Goal: Find specific page/section: Find specific page/section

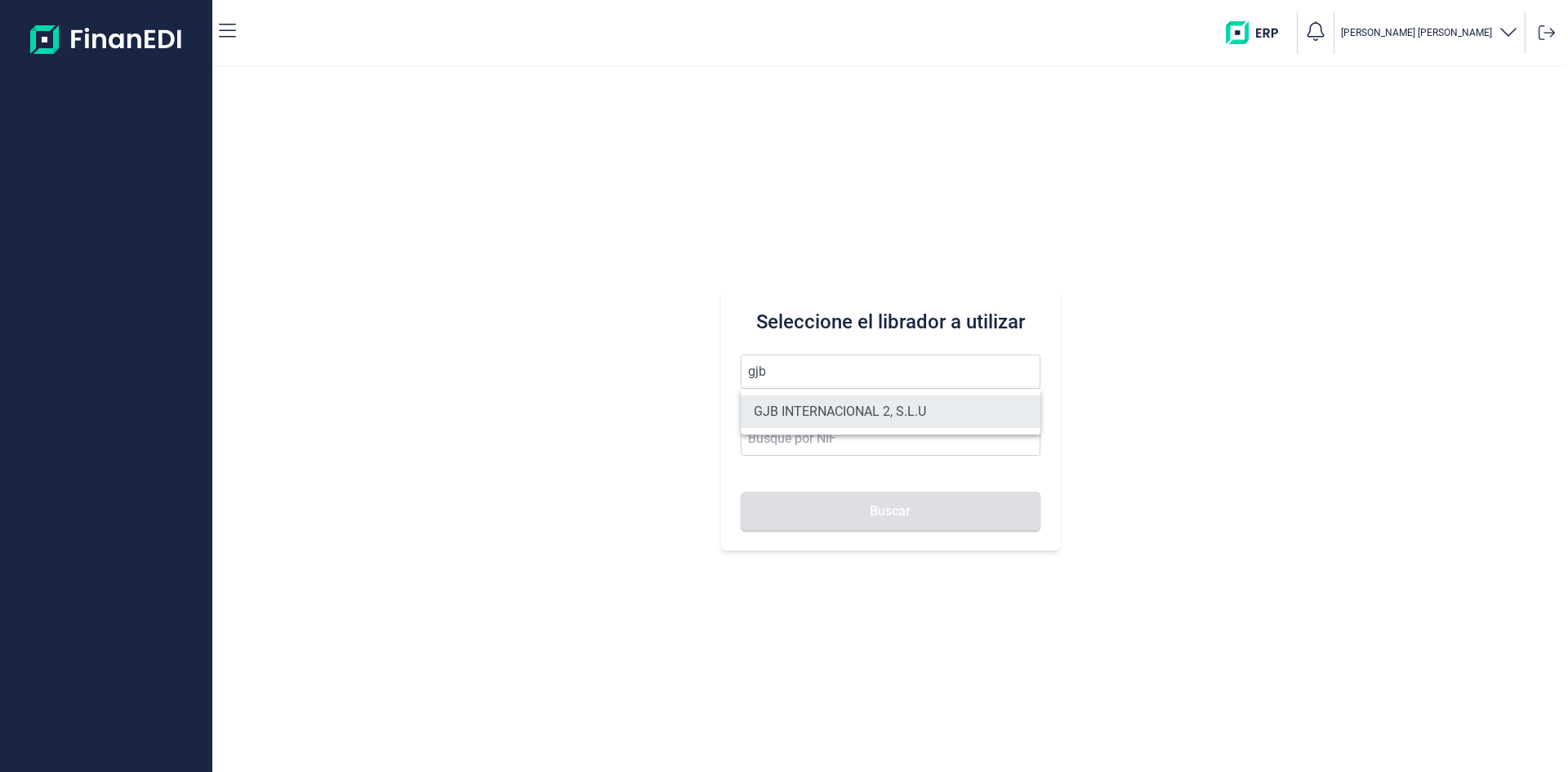
click at [876, 410] on li "GJB INTERNACIONAL 2, S.L.U" at bounding box center [891, 412] width 300 height 33
type input "GJB INTERNACIONAL 2, S.L.U"
type input "B05482971"
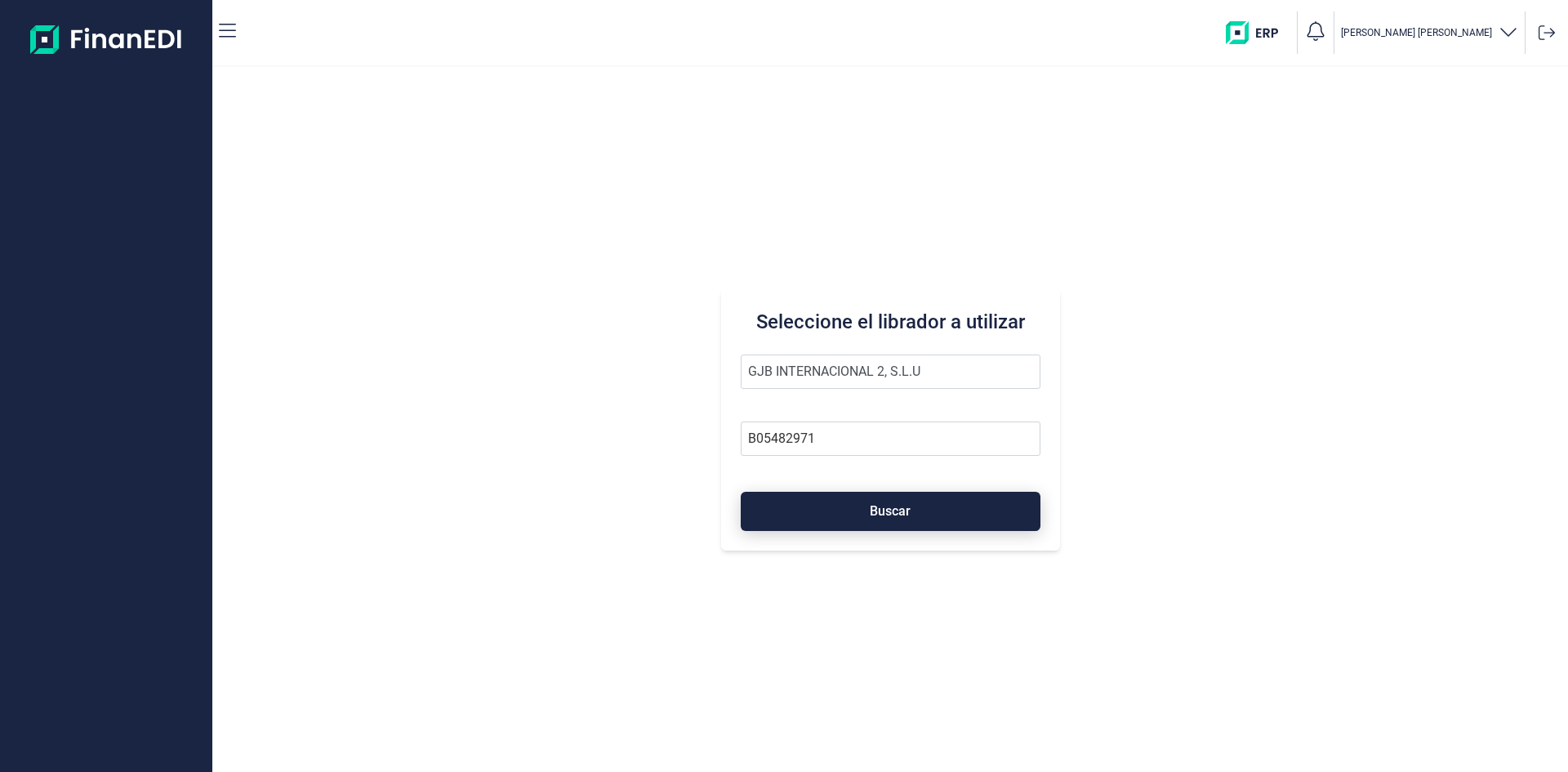
click at [868, 509] on button "Buscar" at bounding box center [891, 511] width 300 height 39
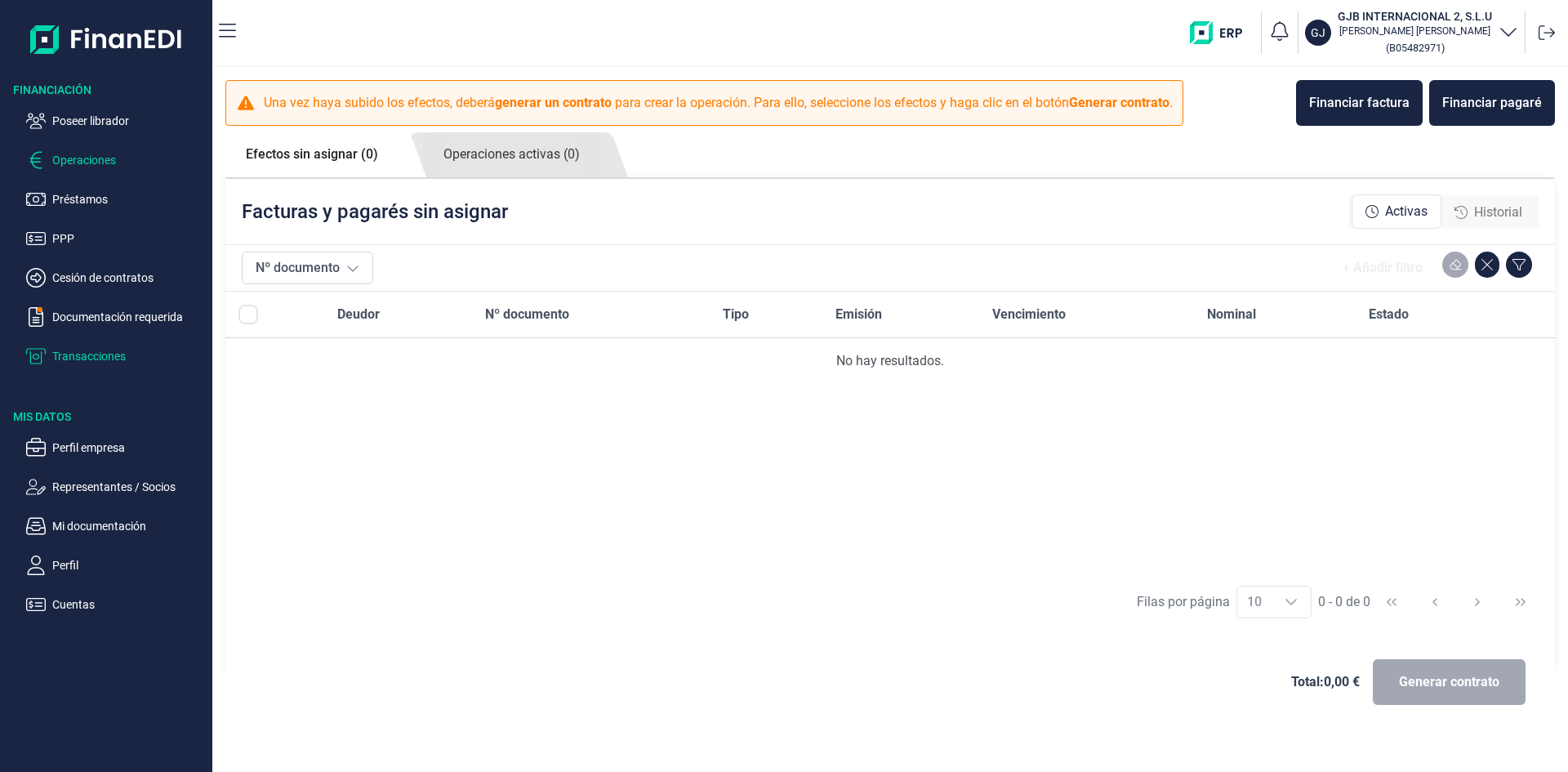
click at [105, 357] on p "Transacciones" at bounding box center [130, 357] width 154 height 20
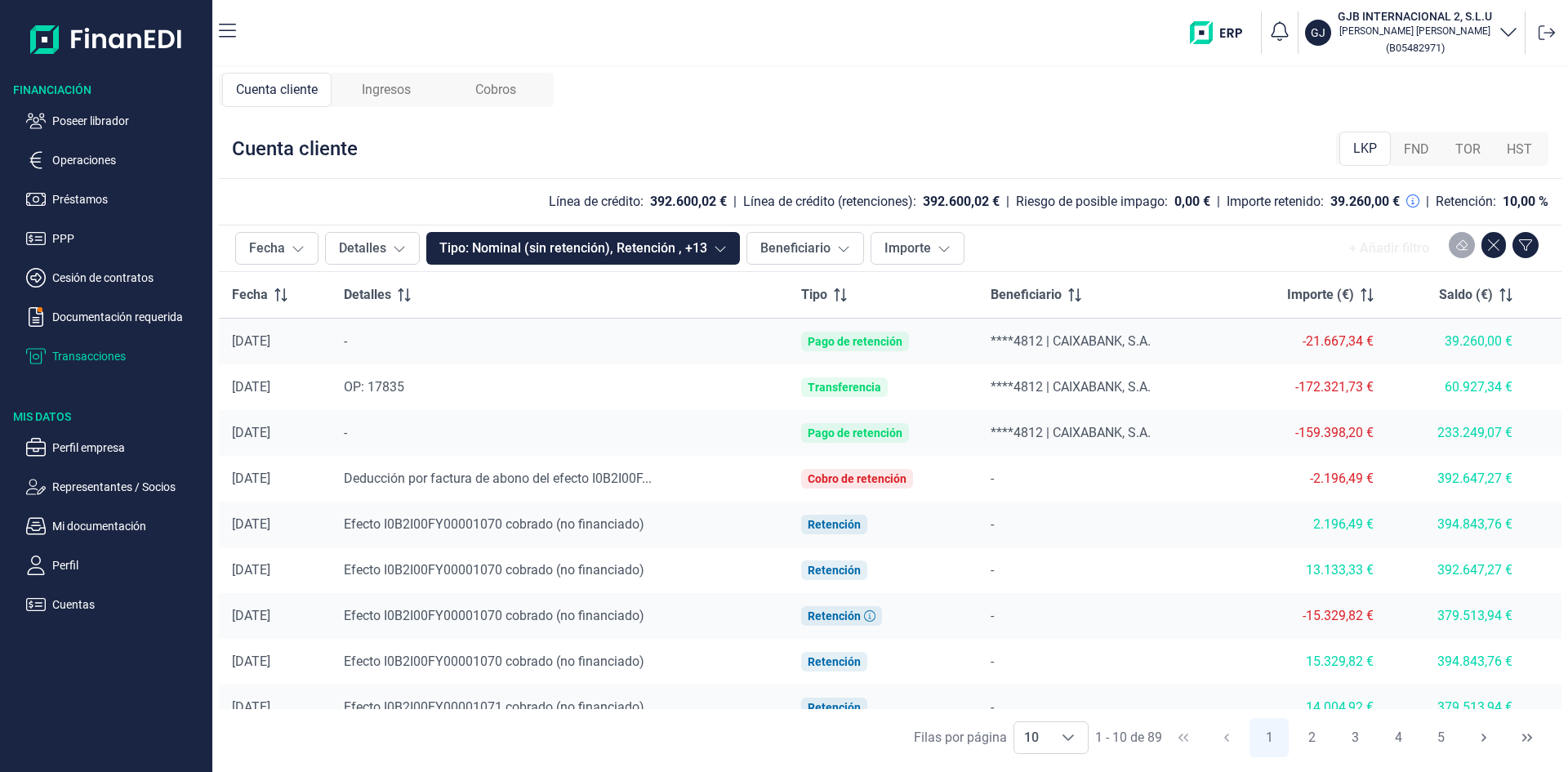
click at [402, 98] on span "Ingresos" at bounding box center [386, 90] width 49 height 20
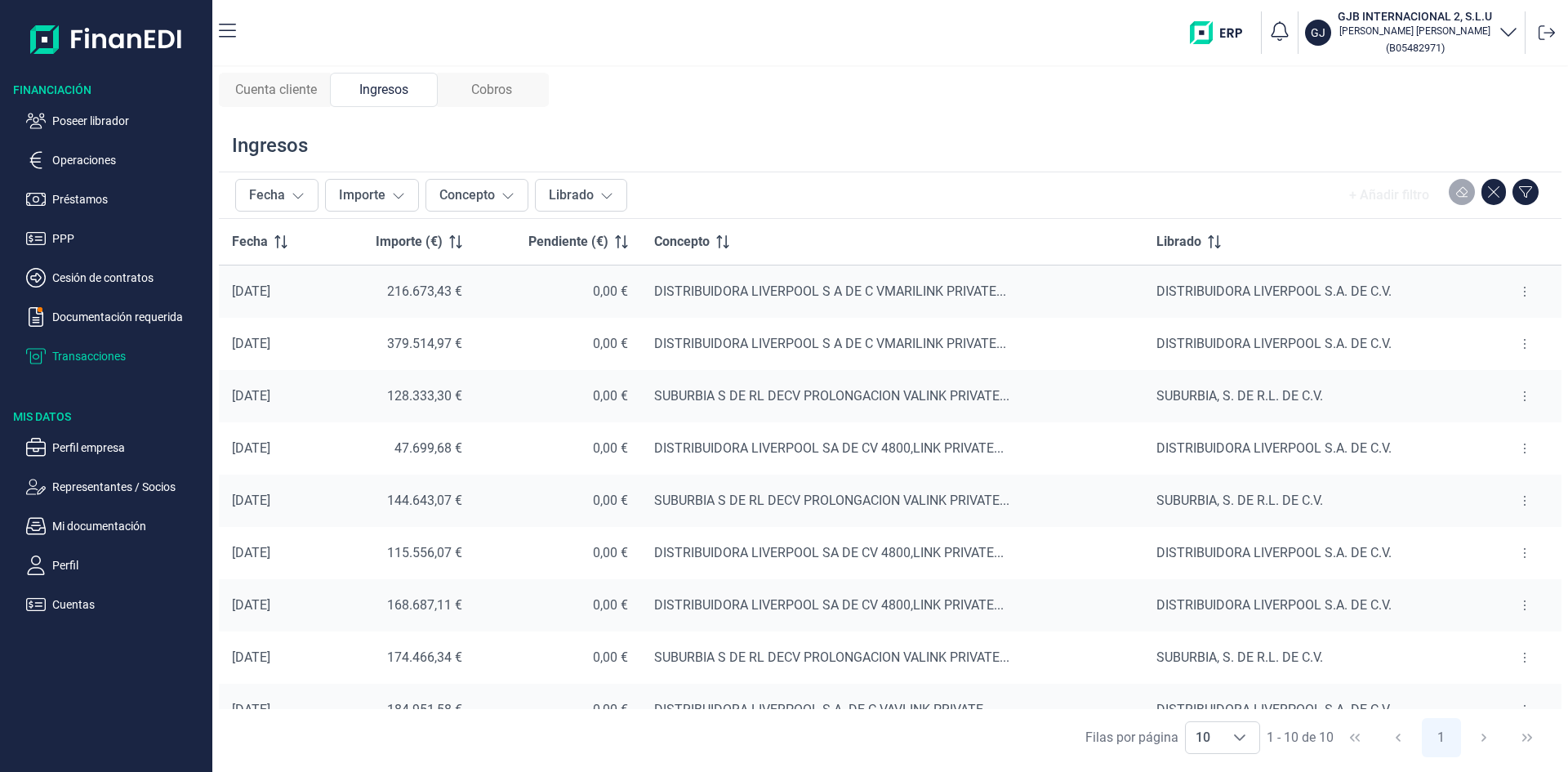
click at [285, 87] on span "Cuenta cliente" at bounding box center [275, 90] width 81 height 20
